Goal: Task Accomplishment & Management: Manage account settings

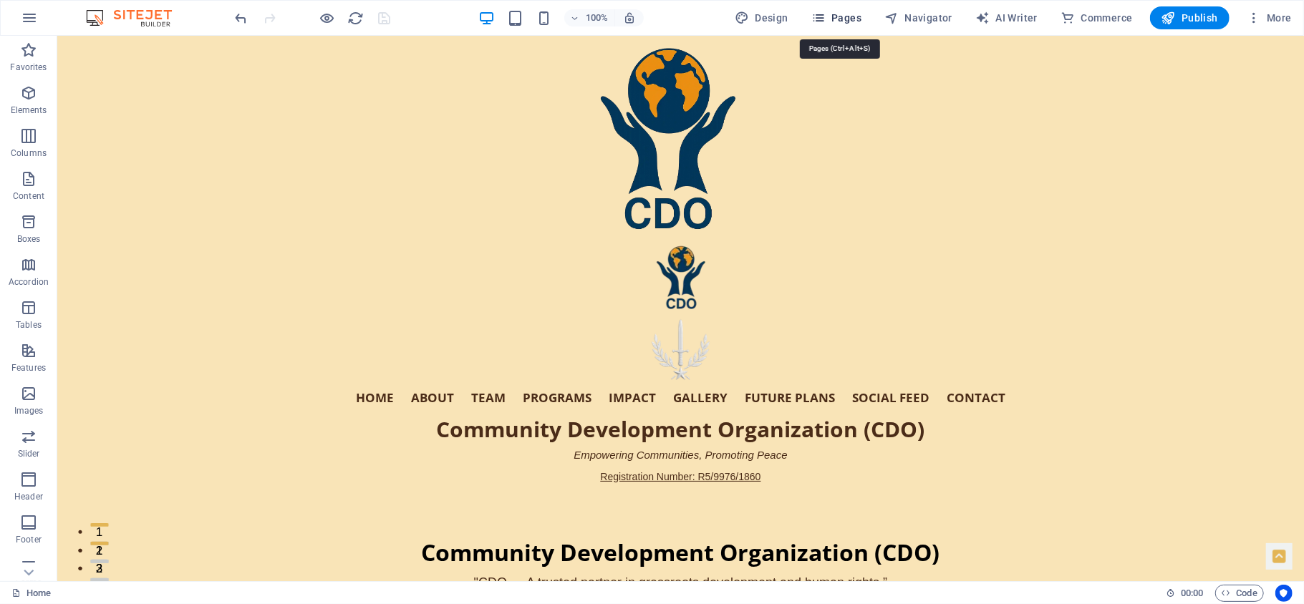
click at [831, 13] on span "Pages" at bounding box center [836, 18] width 50 height 14
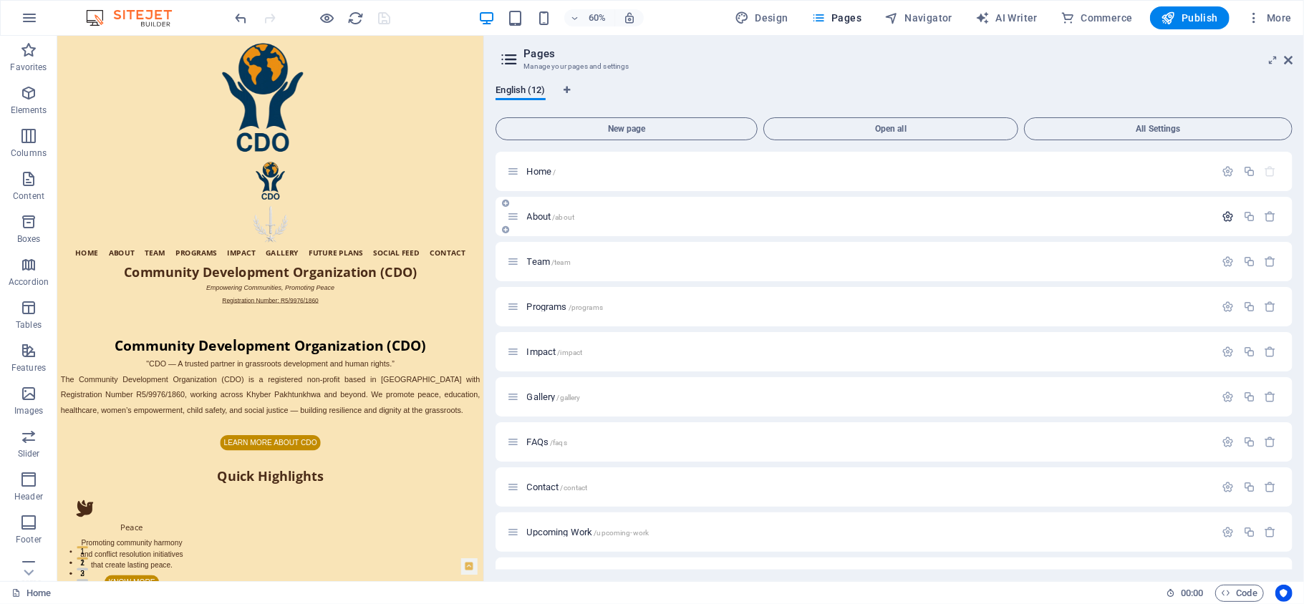
click at [1223, 216] on icon "button" at bounding box center [1228, 216] width 12 height 12
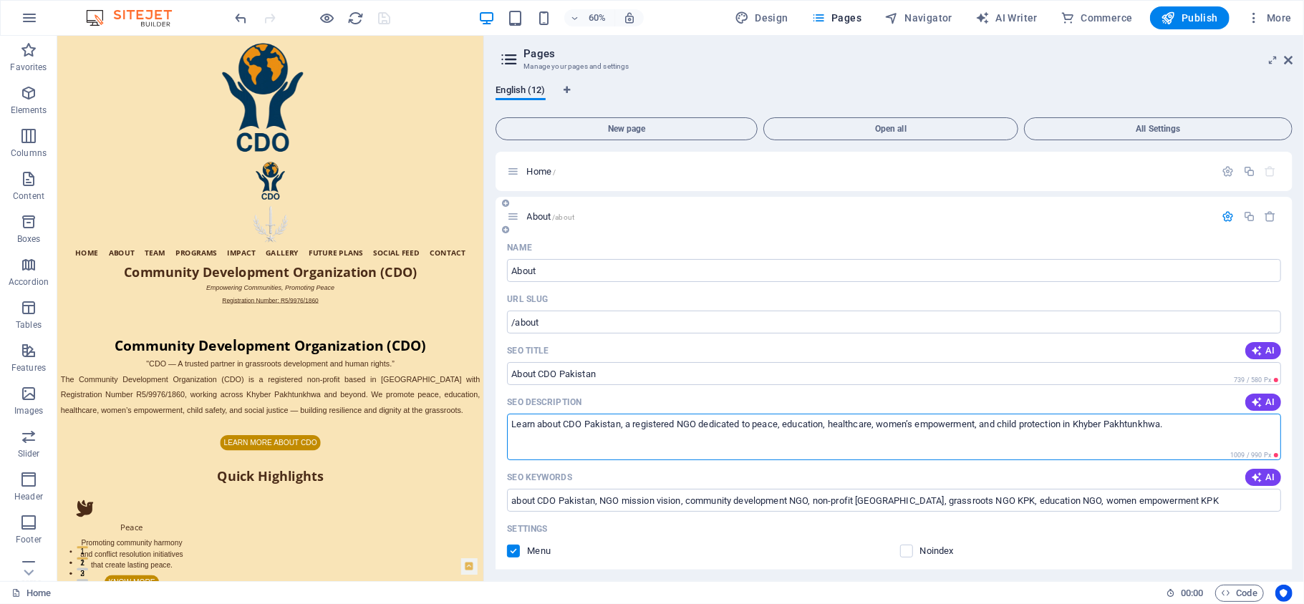
drag, startPoint x: 510, startPoint y: 427, endPoint x: 1199, endPoint y: 422, distance: 688.8
click at [1199, 422] on textarea "Learn about CDO Pakistan, a registered NGO dedicated to peace, education, healt…" at bounding box center [894, 437] width 774 height 47
click at [1289, 56] on icon at bounding box center [1288, 59] width 9 height 11
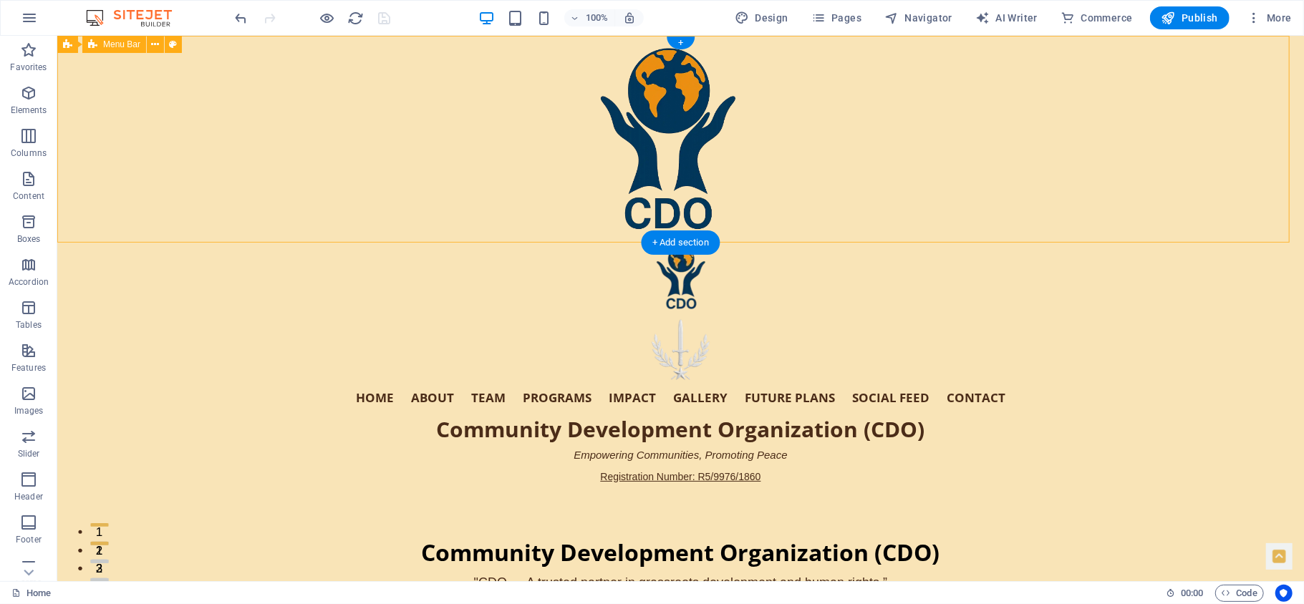
click at [1125, 242] on div "Home About Team Programs Impact Gallery Future Plans Social Feed Contact Commun…" at bounding box center [680, 381] width 1246 height 279
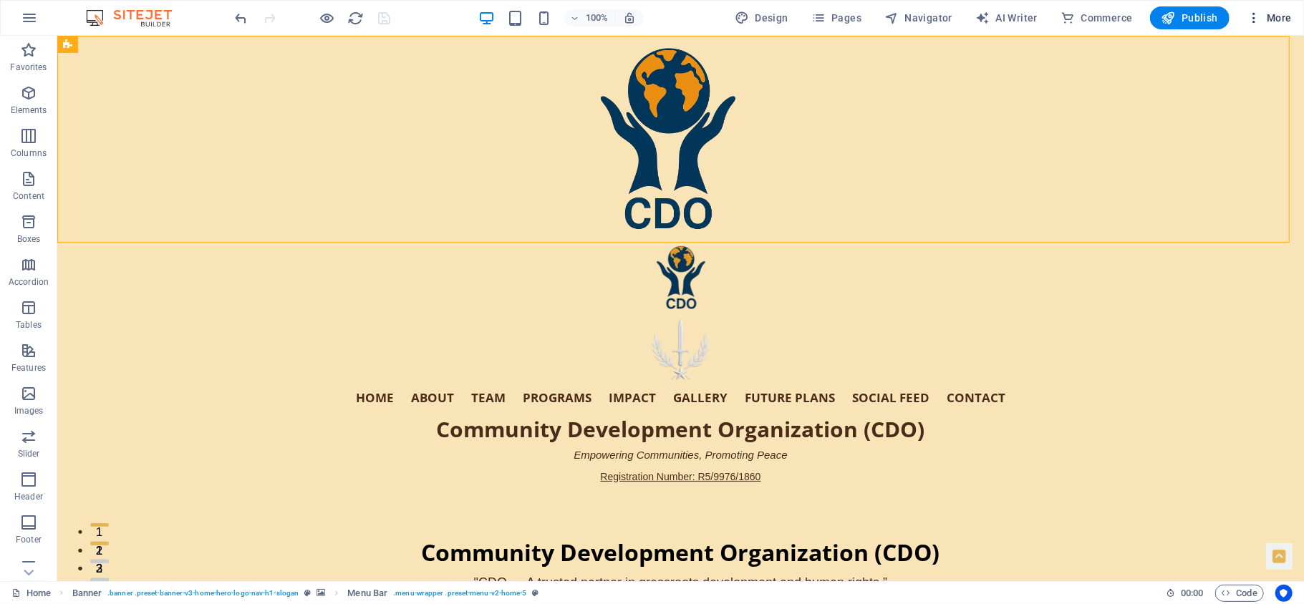
click at [1278, 15] on span "More" at bounding box center [1268, 18] width 45 height 14
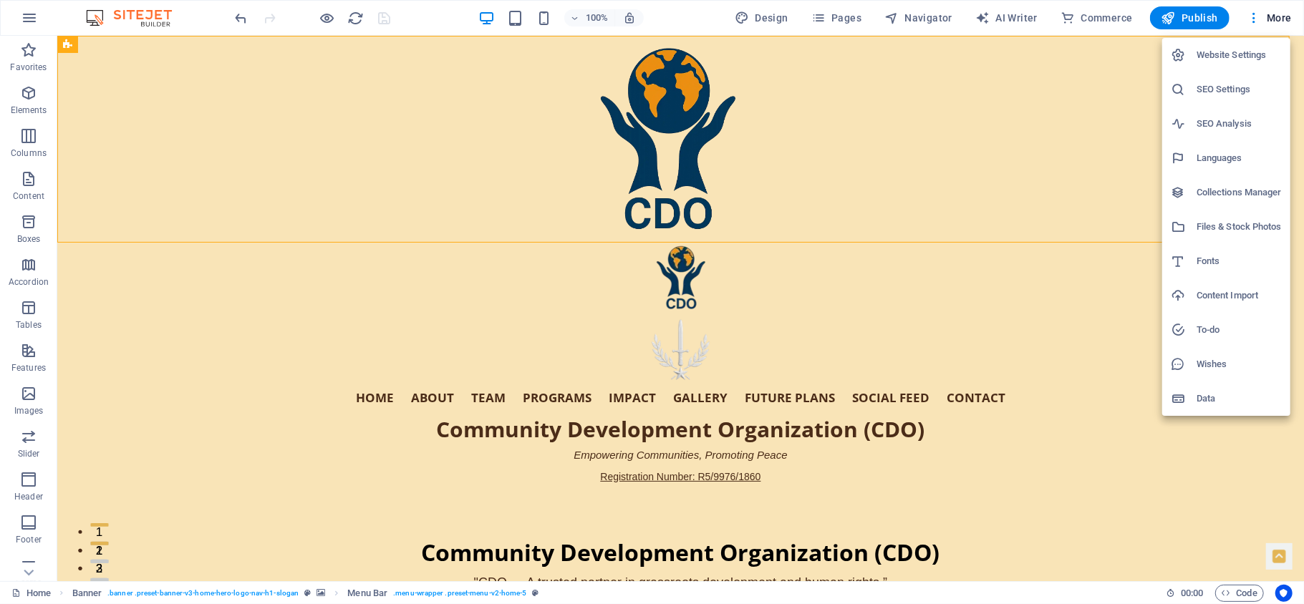
click at [1255, 52] on h6 "Website Settings" at bounding box center [1238, 55] width 85 height 17
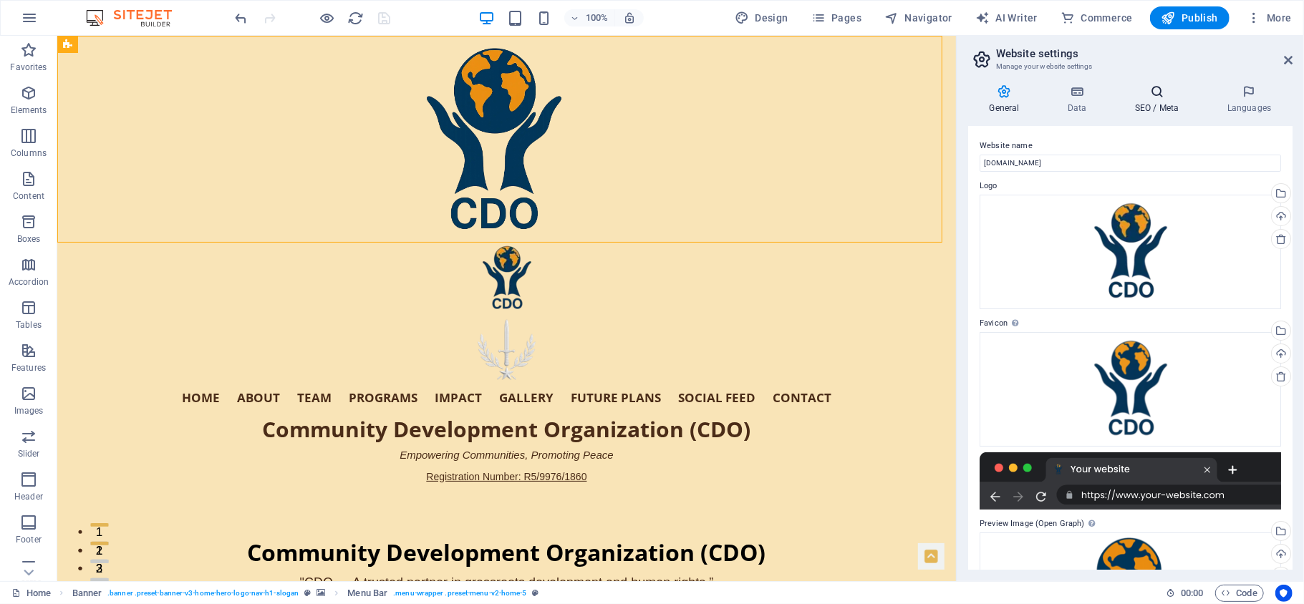
click at [1161, 92] on icon at bounding box center [1156, 91] width 87 height 14
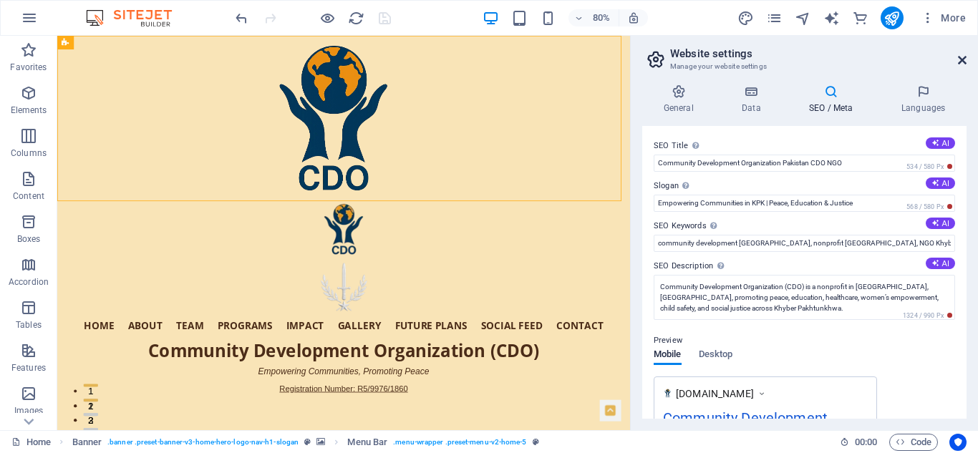
click at [963, 57] on icon at bounding box center [962, 59] width 9 height 11
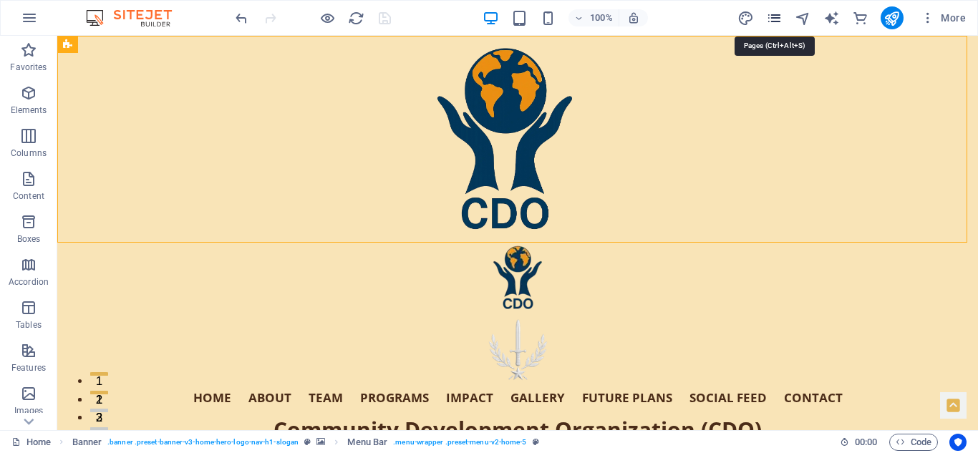
click at [775, 19] on icon "pages" at bounding box center [774, 18] width 16 height 16
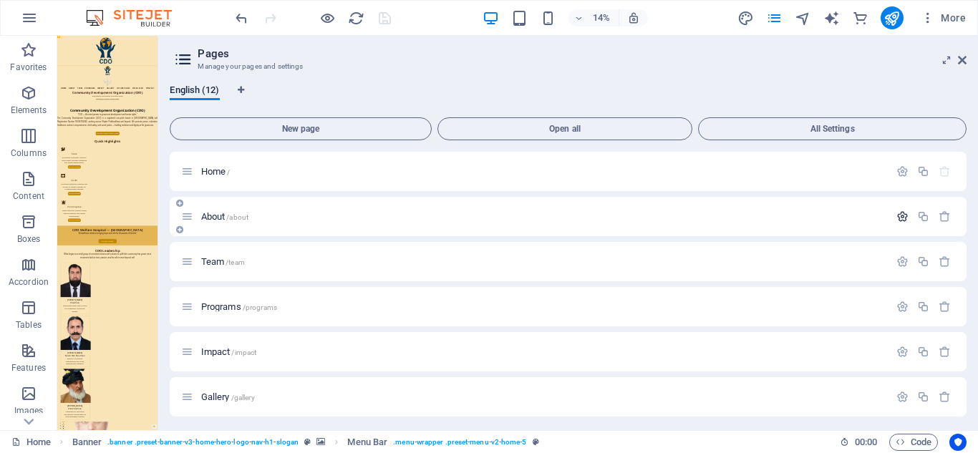
click at [896, 214] on icon "button" at bounding box center [902, 216] width 12 height 12
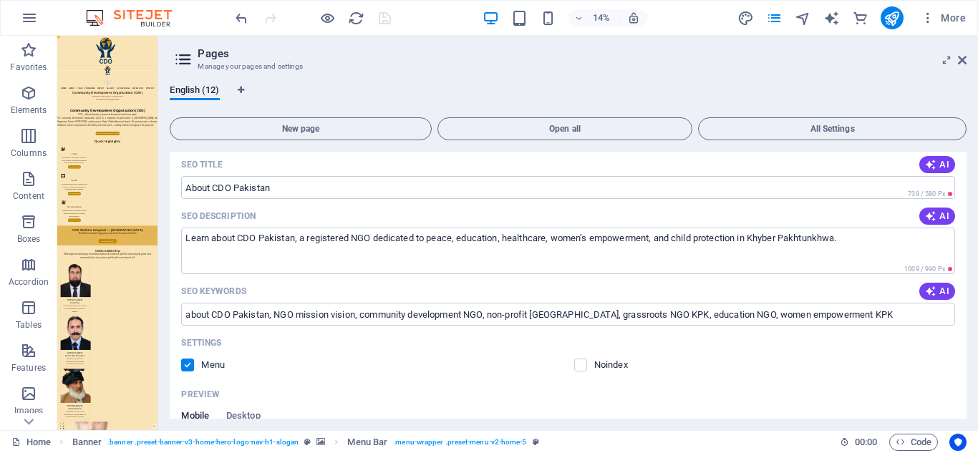
scroll to position [177, 0]
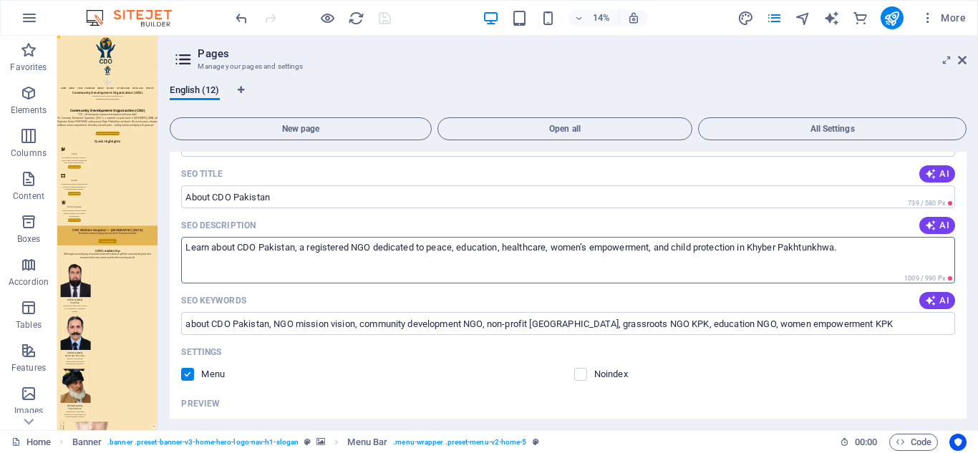
click at [461, 248] on textarea "Learn about CDO Pakistan, a registered NGO dedicated to peace, education, healt…" at bounding box center [568, 260] width 774 height 47
type textarea "Learn about CDO Pakistan, a registered NGO dedicated to peace, healthcare, heal…"
